Goal: Task Accomplishment & Management: Manage account settings

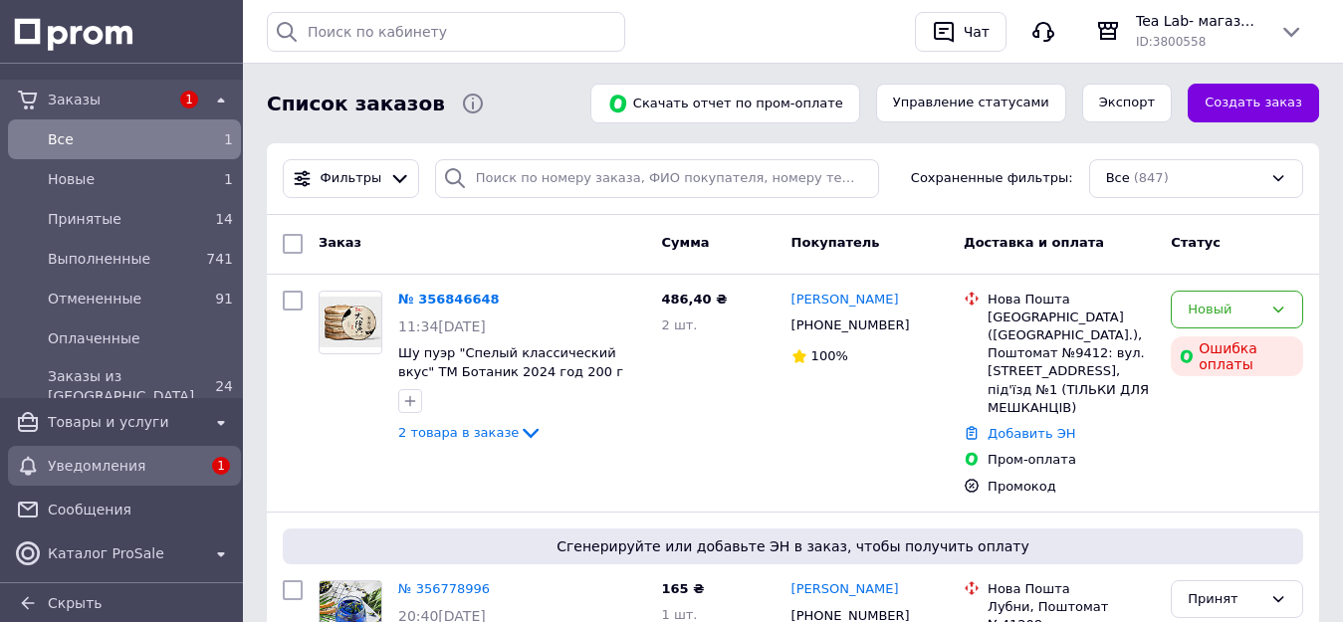
click at [123, 465] on span "Уведомления" at bounding box center [124, 466] width 153 height 20
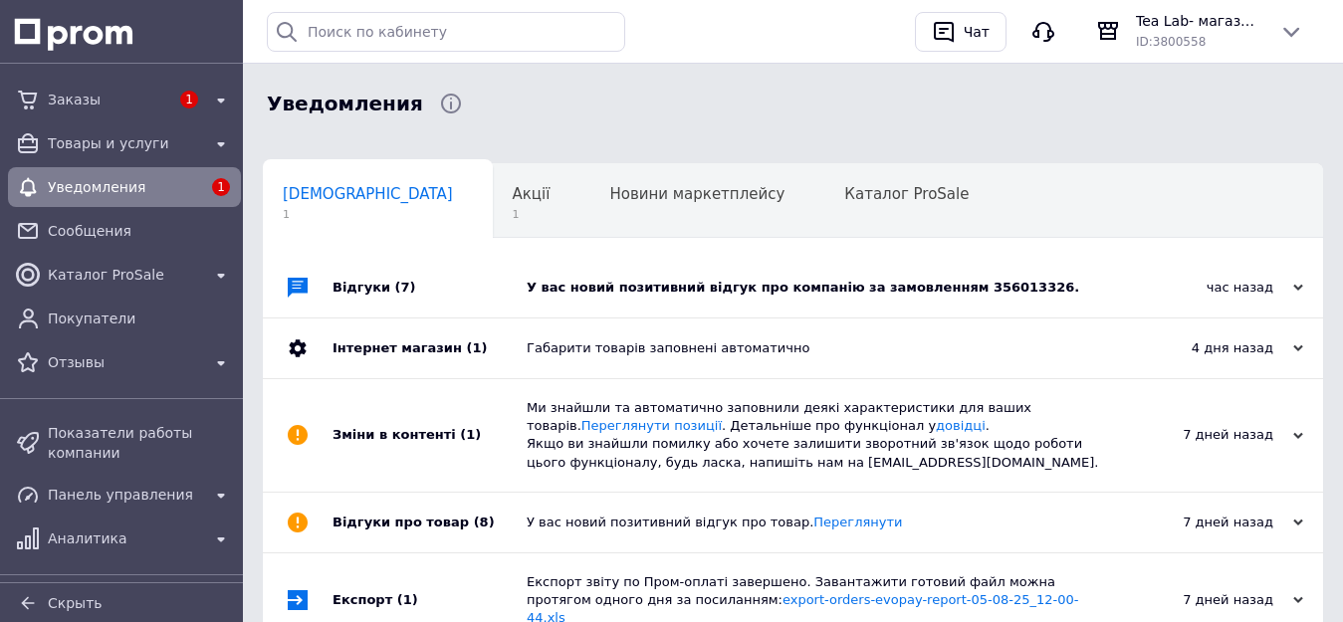
click at [928, 290] on div "У вас новий позитивний відгук про компанію за замовленням 356013326." at bounding box center [816, 288] width 578 height 18
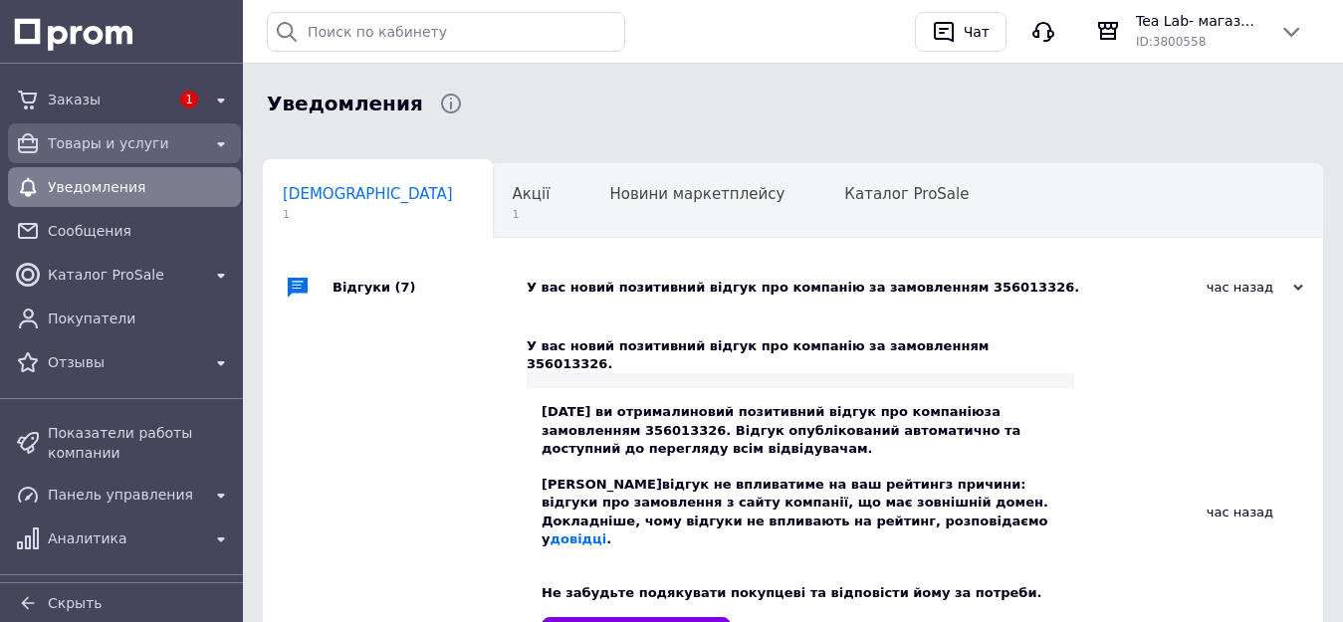
click at [96, 100] on span "Заказы" at bounding box center [108, 100] width 121 height 20
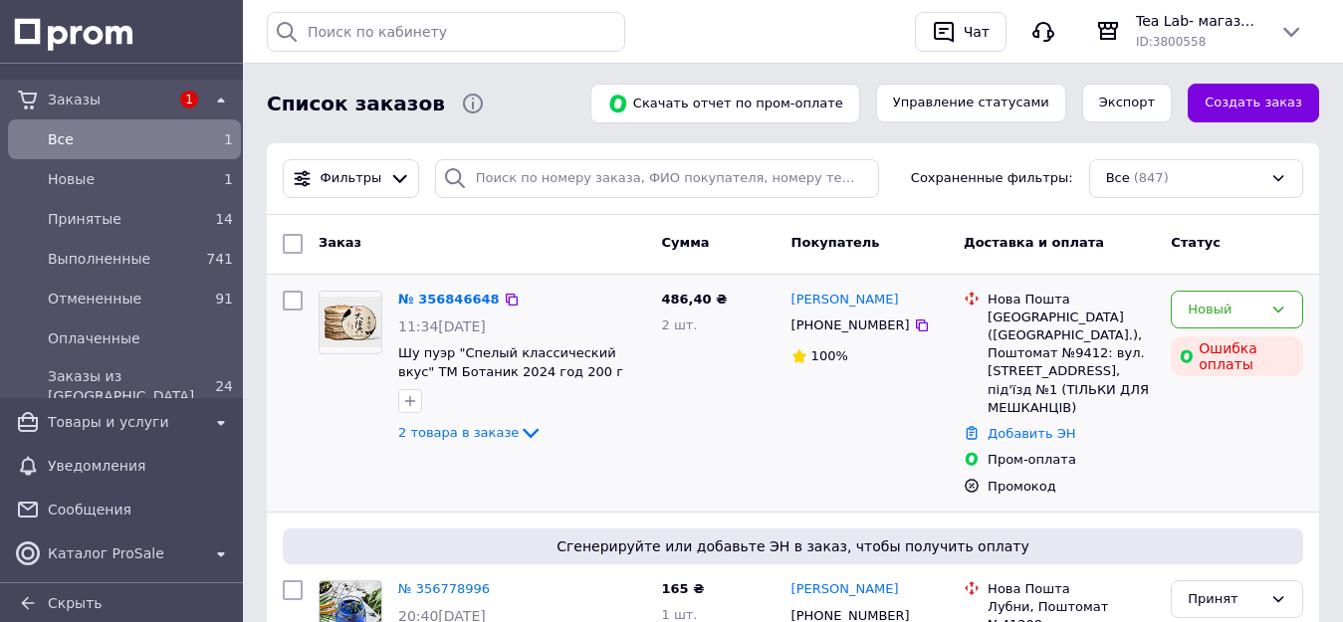
drag, startPoint x: 809, startPoint y: 449, endPoint x: 794, endPoint y: 410, distance: 41.6
click at [794, 410] on div "[PERSON_NAME] [PHONE_NUMBER] 100%" at bounding box center [870, 393] width 173 height 221
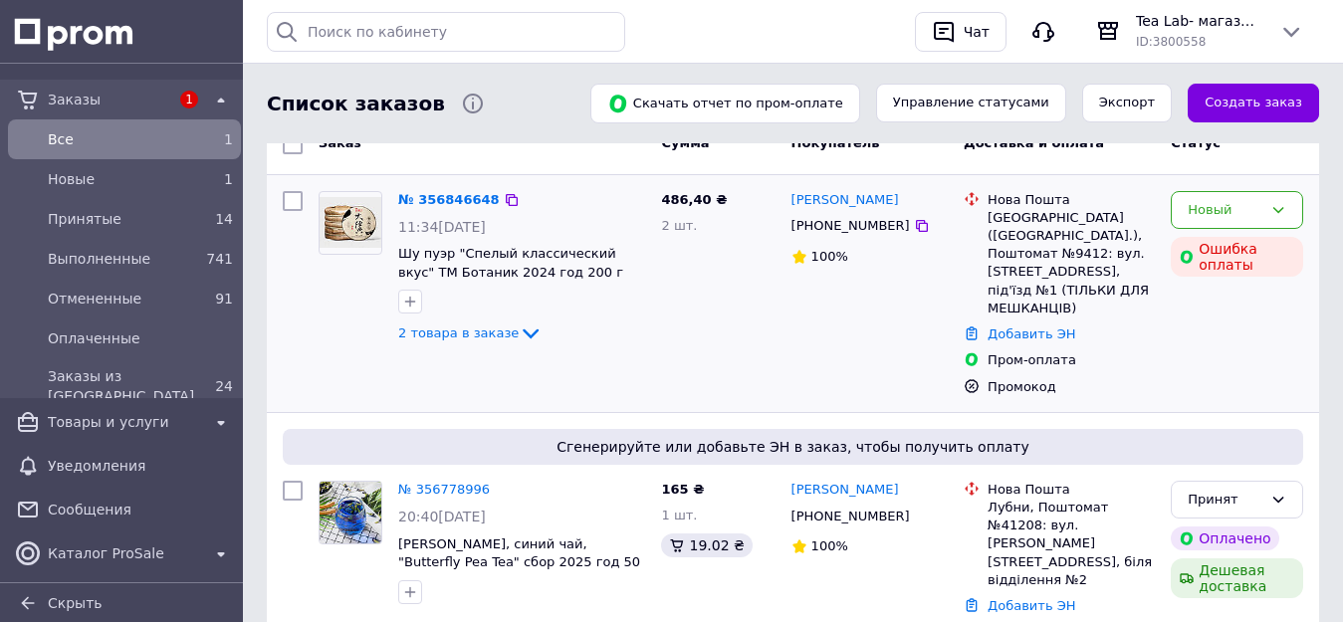
drag, startPoint x: 805, startPoint y: 327, endPoint x: 813, endPoint y: 313, distance: 16.1
click at [813, 313] on div "[PERSON_NAME] [PHONE_NUMBER] 100%" at bounding box center [870, 293] width 173 height 221
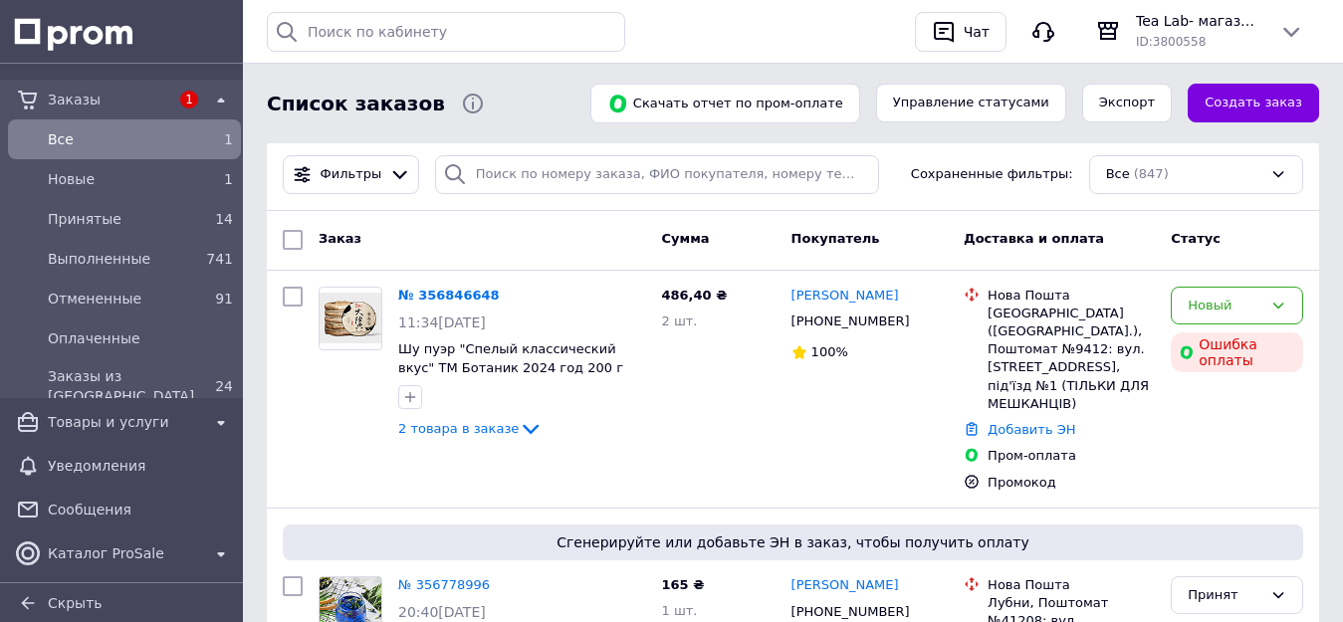
scroll to position [0, 0]
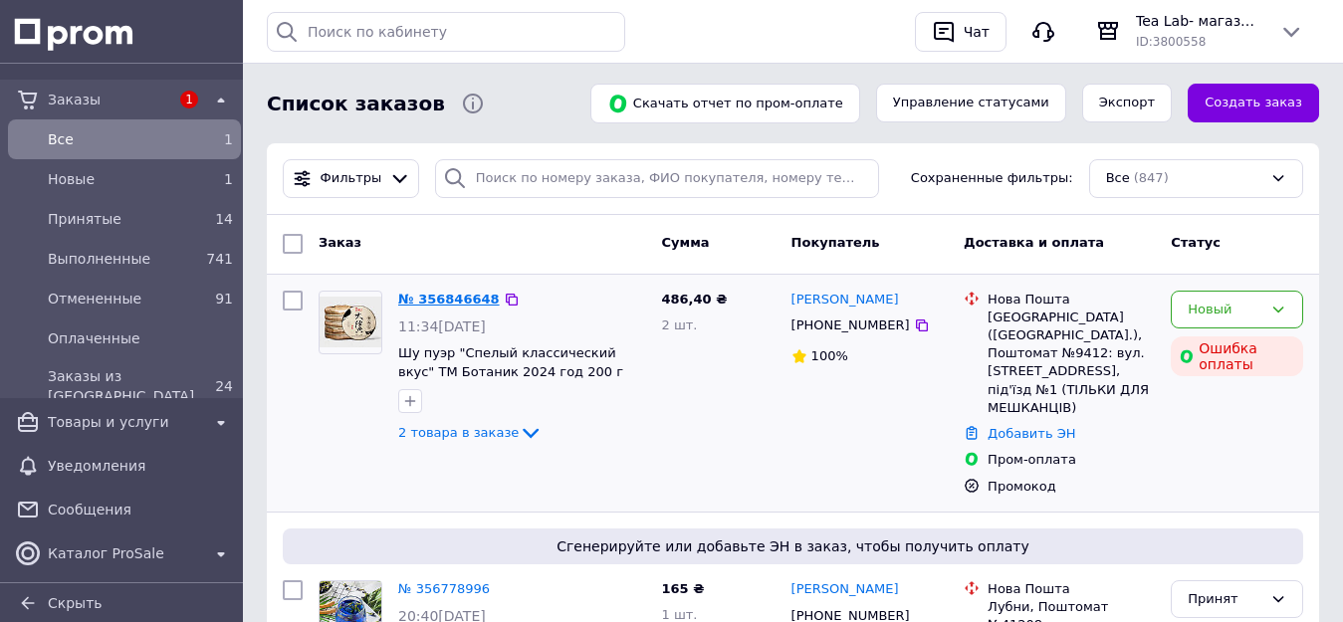
click at [452, 296] on link "№ 356846648" at bounding box center [449, 299] width 102 height 15
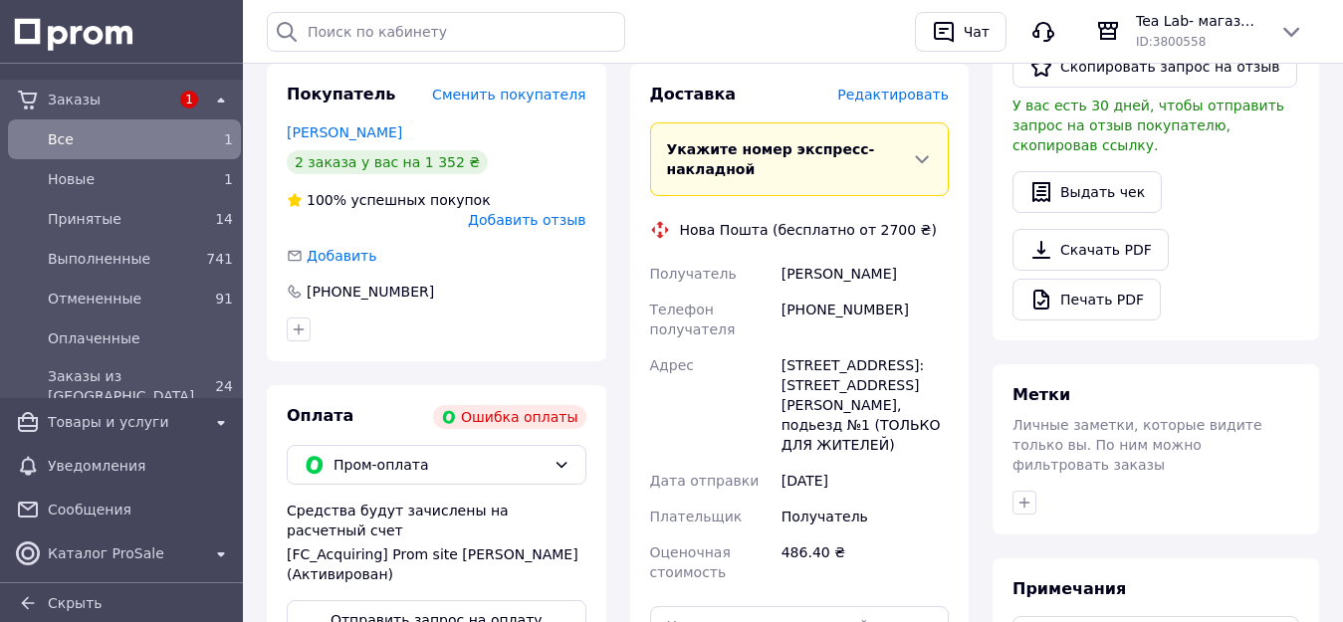
scroll to position [697, 0]
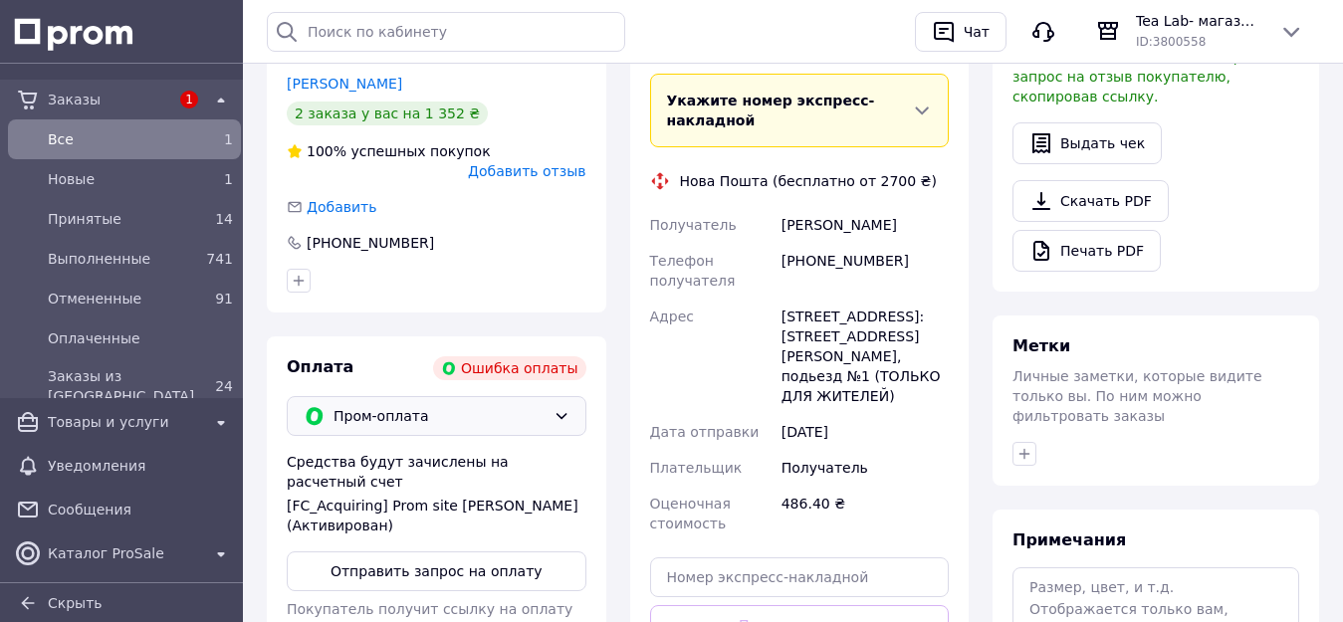
click at [566, 408] on icon at bounding box center [562, 416] width 16 height 16
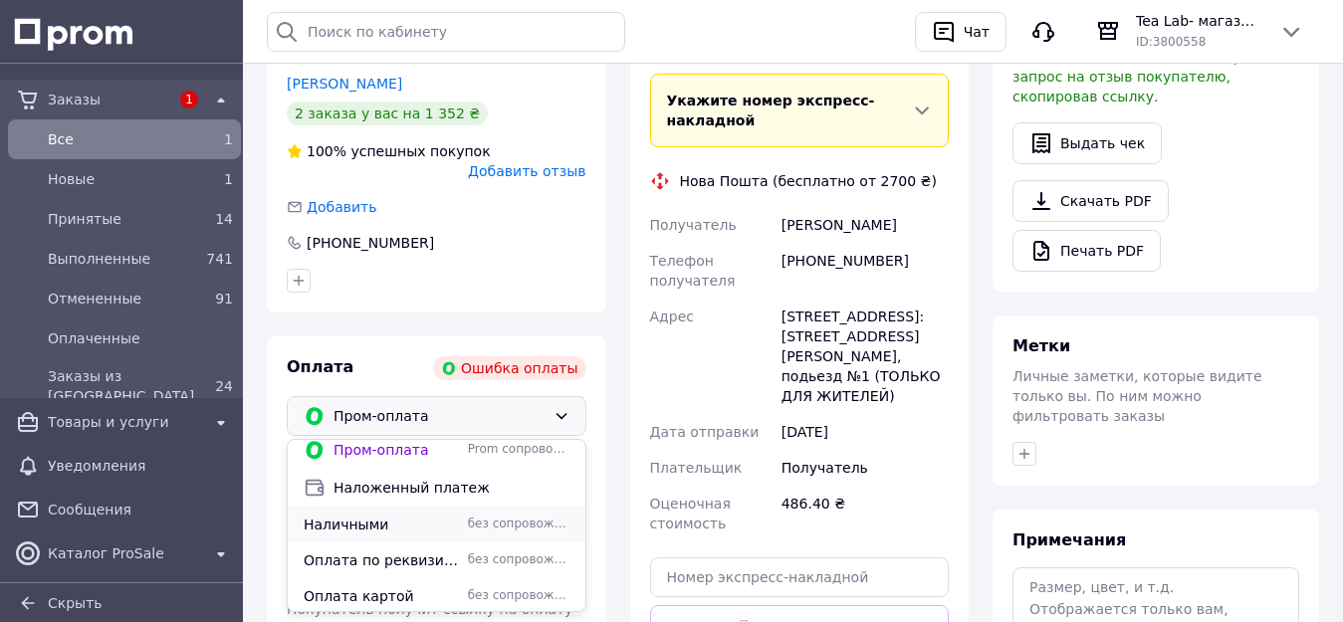
scroll to position [12, 0]
click at [481, 513] on span "без сопровождения Prom" at bounding box center [519, 521] width 102 height 17
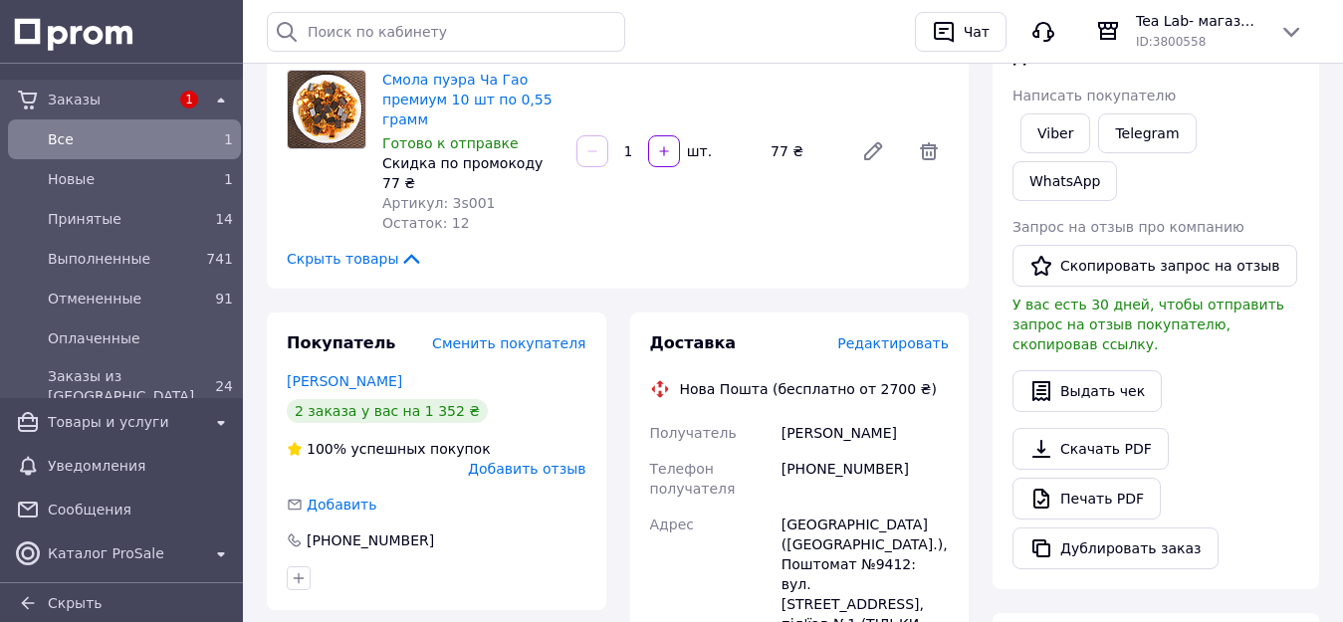
scroll to position [299, 0]
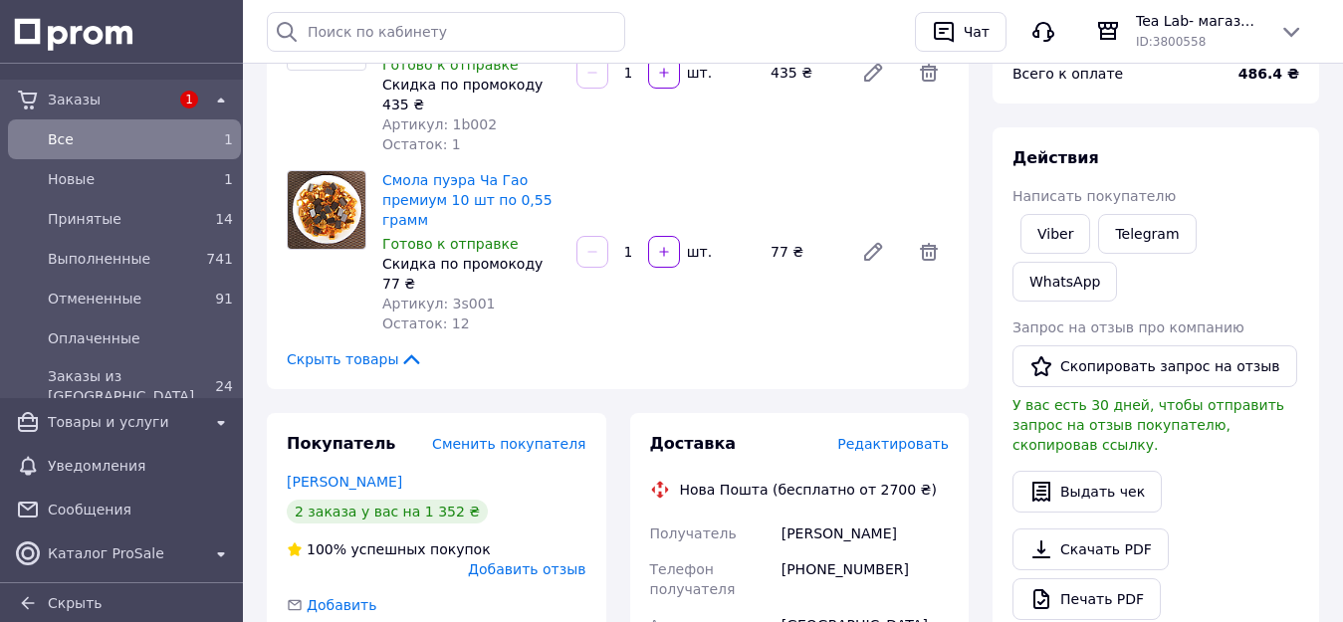
click at [53, 91] on span "Заказы" at bounding box center [108, 100] width 121 height 20
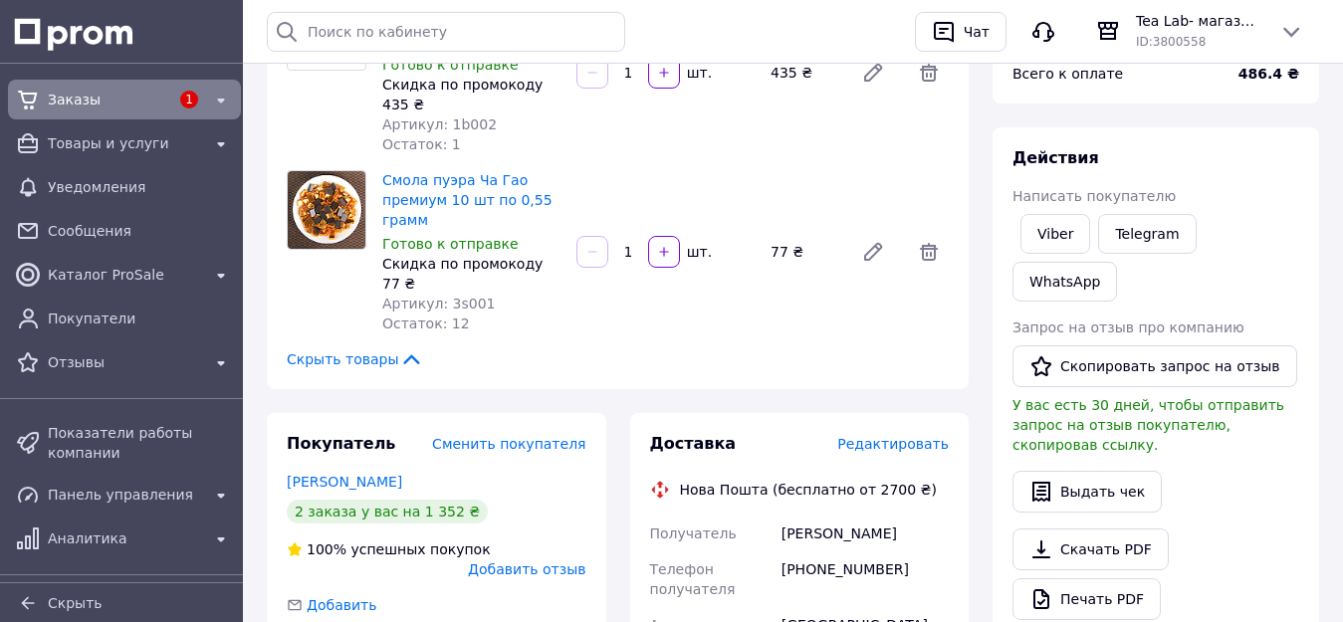
click at [63, 96] on span "Заказы" at bounding box center [108, 100] width 121 height 20
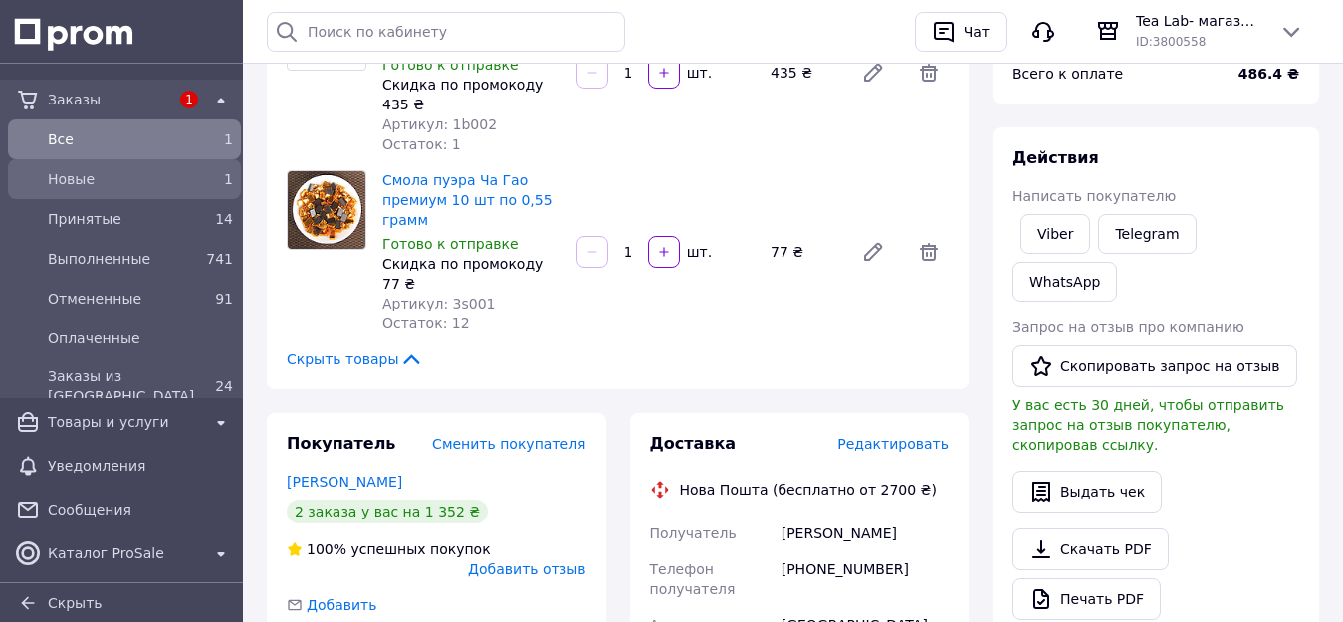
click at [79, 178] on span "Новые" at bounding box center [120, 179] width 145 height 20
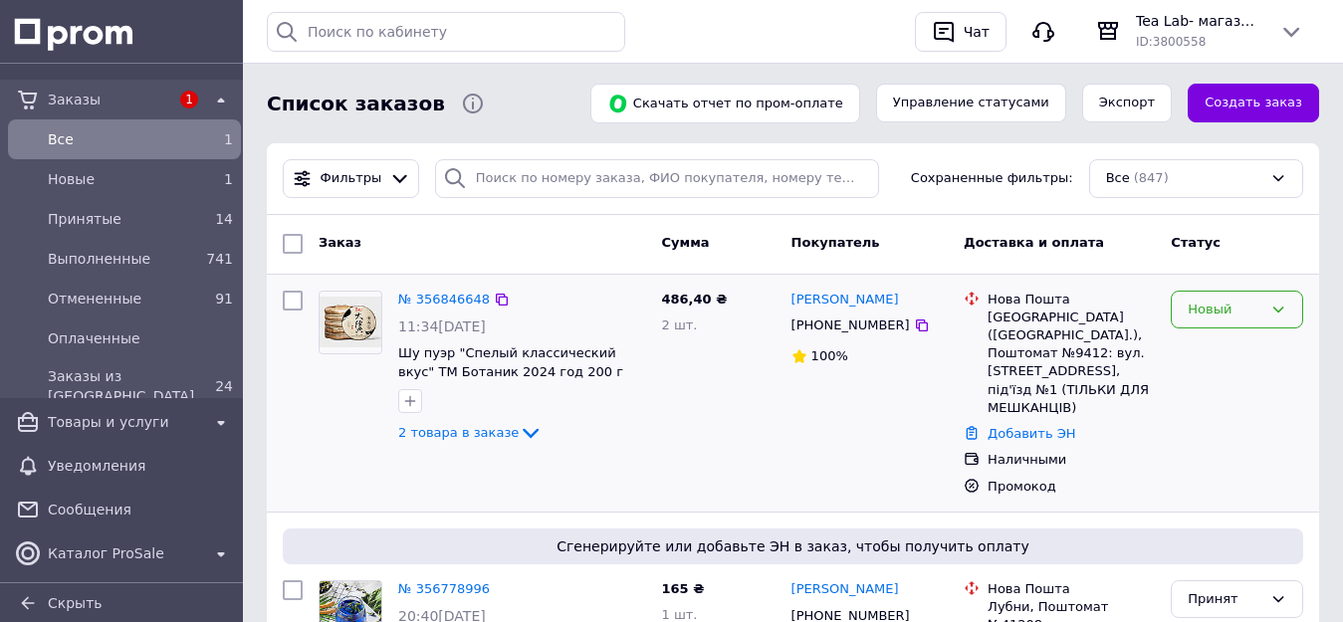
click at [1283, 305] on icon at bounding box center [1279, 310] width 16 height 16
click at [1211, 347] on li "Принят" at bounding box center [1237, 351] width 130 height 37
